Goal: Use online tool/utility: Utilize a website feature to perform a specific function

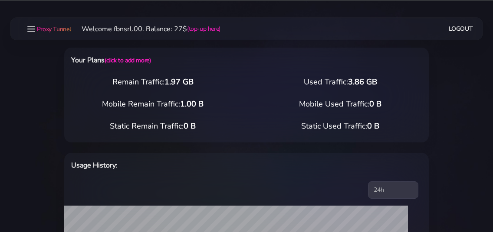
select select "static"
select select "IT"
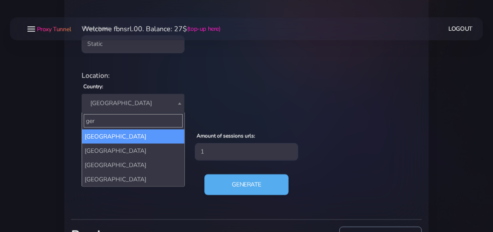
type input "ger"
select select "DE"
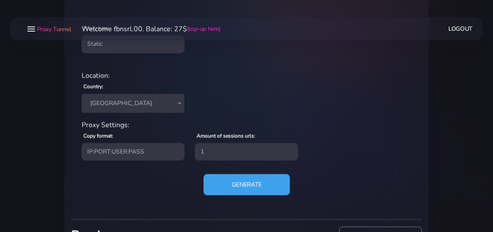
click at [227, 183] on button "Generate" at bounding box center [246, 184] width 86 height 21
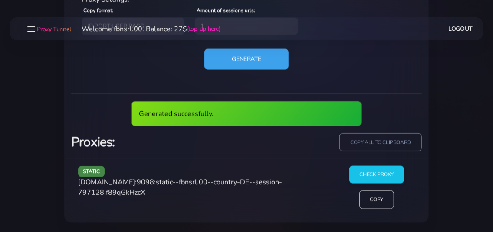
scroll to position [434, 0]
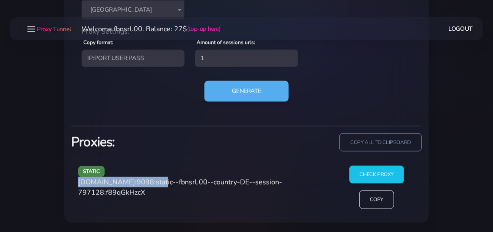
drag, startPoint x: 79, startPoint y: 183, endPoint x: 154, endPoint y: 184, distance: 75.5
click at [154, 184] on span "[DOMAIN_NAME]:9098:static--fbnsrl.00--country-DE--session-797128:f89qGkHzcX" at bounding box center [180, 188] width 204 height 20
copy span "[DOMAIN_NAME]:9098"
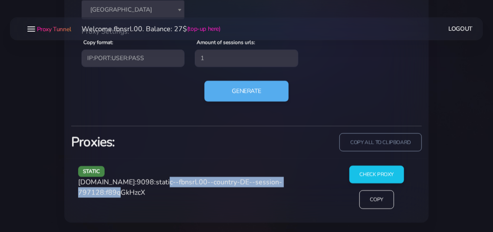
drag, startPoint x: 157, startPoint y: 181, endPoint x: 128, endPoint y: 193, distance: 30.9
click at [128, 193] on span "[DOMAIN_NAME]:9098:static--fbnsrl.00--country-DE--session-797128:f89qGkHzcX" at bounding box center [180, 188] width 204 height 20
copy span "static--fbnsrl.00--country-DE--session-797128"
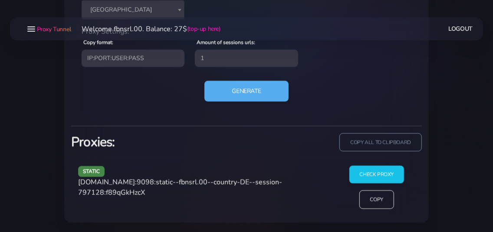
click at [152, 193] on span "[DOMAIN_NAME]:9098:static--fbnsrl.00--country-DE--session-797128:f89qGkHzcX" at bounding box center [180, 188] width 204 height 20
copy span "f89qGkHzcX"
